Goal: Book appointment/travel/reservation

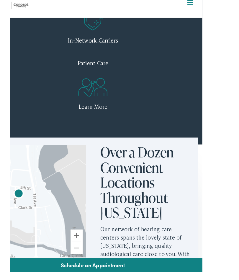
scroll to position [263, 0]
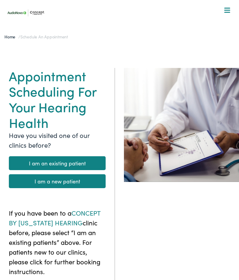
click at [53, 162] on link "I am an existing patient" at bounding box center [57, 163] width 97 height 14
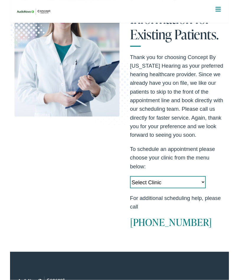
scroll to position [82, 0]
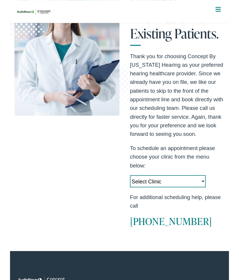
click at [181, 197] on select "Select Clinic Cedar Rapids-IA-AudioNova 5300 Edgewood Rd NE Clinton-IA-AudioNov…" at bounding box center [172, 197] width 83 height 13
select select "[URL][DOMAIN_NAME]"
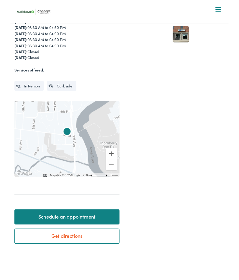
scroll to position [115, 0]
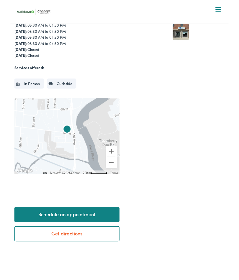
click at [84, 232] on link "Schedule an appointment" at bounding box center [62, 234] width 115 height 17
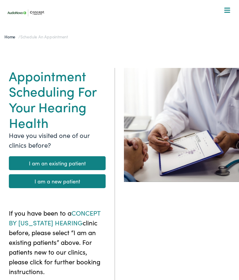
click at [70, 161] on link "I am an existing patient" at bounding box center [57, 163] width 97 height 14
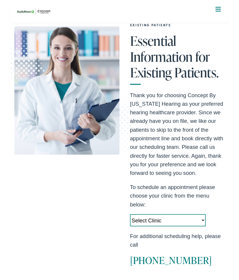
click at [179, 238] on select "Select Clinic [GEOGRAPHIC_DATA]-[GEOGRAPHIC_DATA]-[GEOGRAPHIC_DATA] [STREET_ADD…" at bounding box center [172, 240] width 83 height 13
select select "https://iowahearing.alpacaaudiology.com/locations/coralville-ia/"
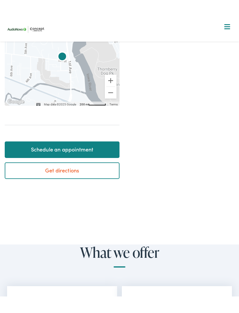
scroll to position [211, 0]
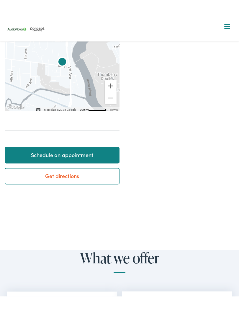
click at [64, 136] on link "Schedule an appointment" at bounding box center [62, 138] width 115 height 17
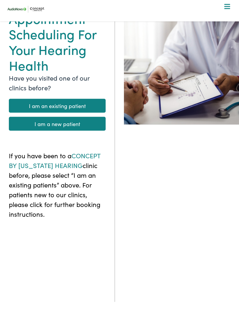
scroll to position [55, 0]
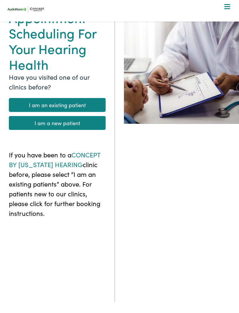
click at [64, 102] on link "I am an existing patient" at bounding box center [57, 109] width 97 height 14
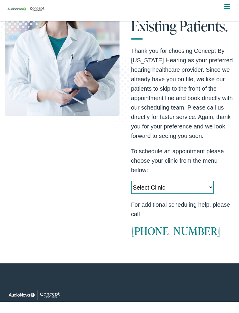
scroll to position [91, 0]
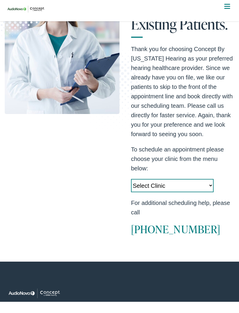
click at [187, 183] on select "Select Clinic Cedar Rapids-IA-AudioNova 5300 Edgewood Rd NE Clinton-IA-AudioNov…" at bounding box center [172, 189] width 83 height 13
select select "https://iowahearing.alpacaaudiology.com/locations/coralville-ia/"
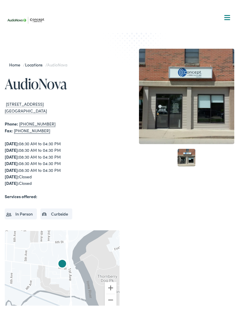
click at [22, 205] on li "In Person" at bounding box center [21, 206] width 32 height 11
